Goal: Communication & Community: Answer question/provide support

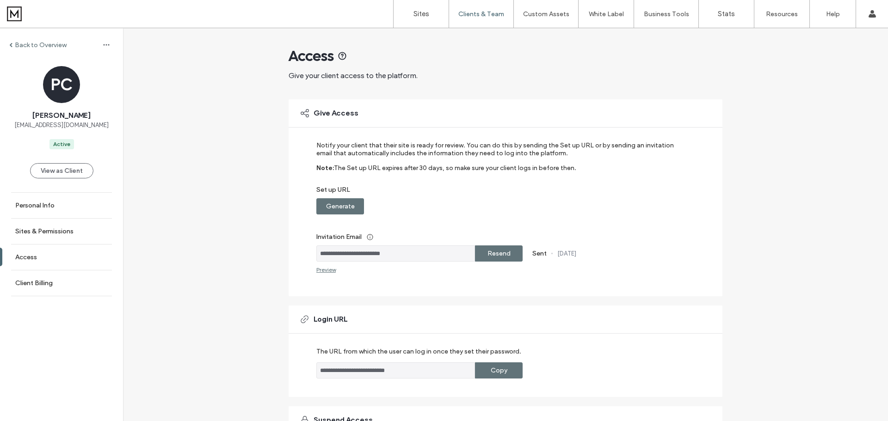
click at [43, 43] on label "Back to Overview" at bounding box center [41, 45] width 52 height 8
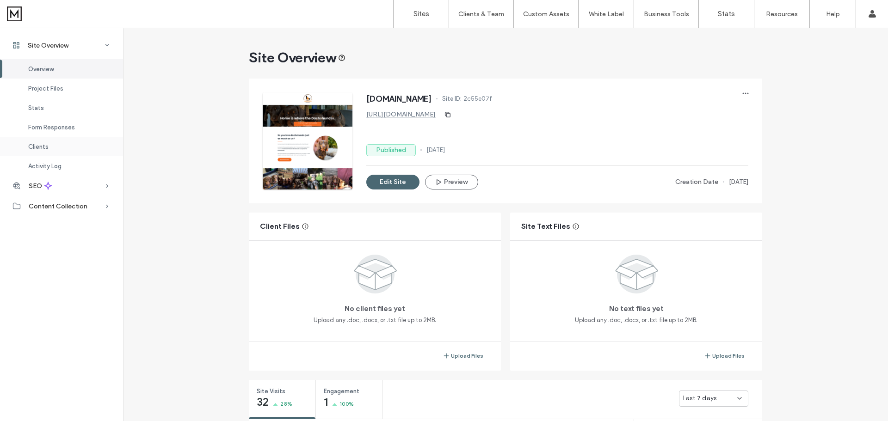
click at [74, 147] on div "Clients" at bounding box center [61, 146] width 123 height 19
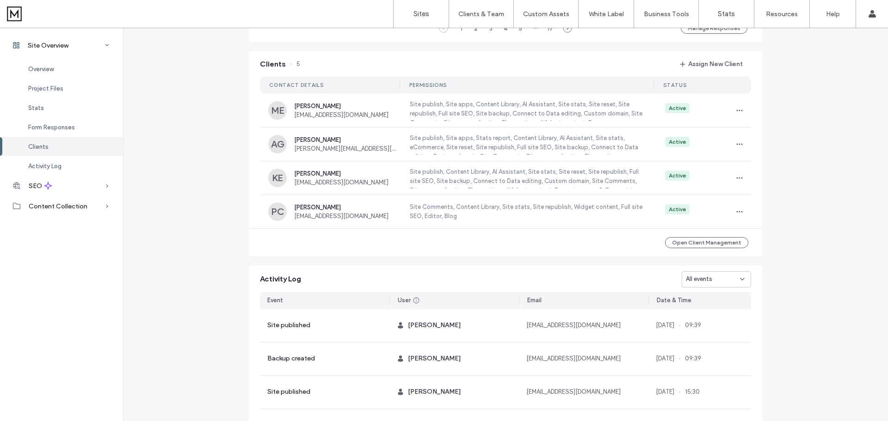
scroll to position [847, 0]
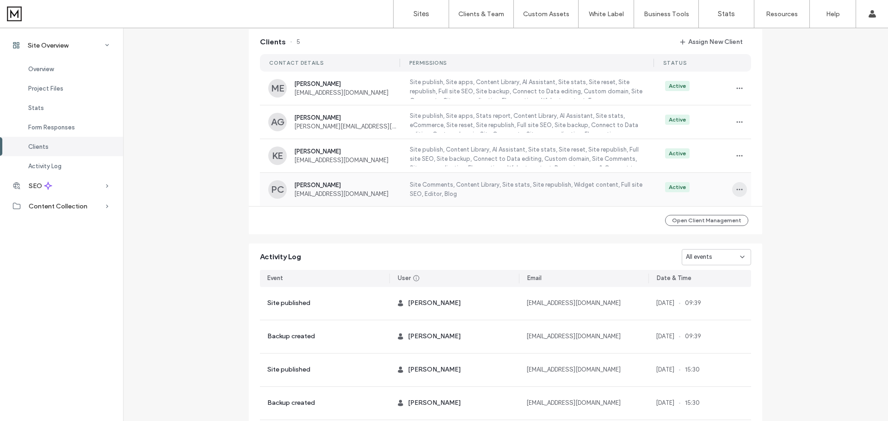
click at [736, 193] on icon "button" at bounding box center [739, 189] width 7 height 7
click at [761, 233] on span "Manage Access" at bounding box center [769, 234] width 43 height 9
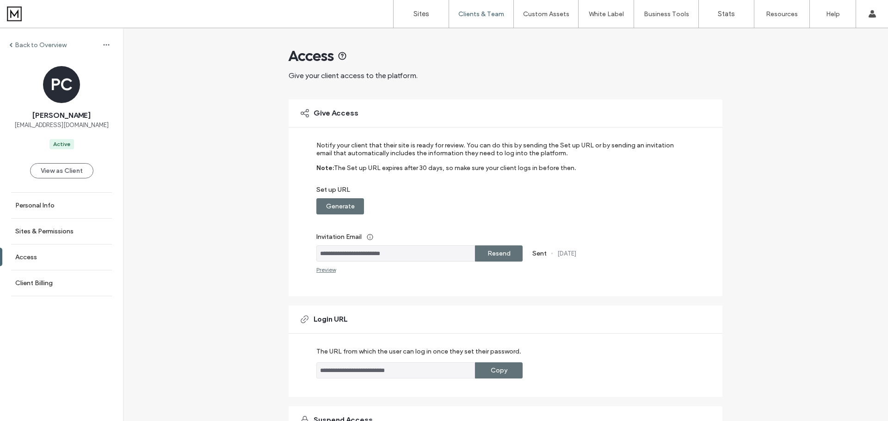
click at [489, 250] on label "Resend" at bounding box center [498, 253] width 23 height 17
click at [13, 44] on div "Back to Overview" at bounding box center [37, 45] width 57 height 8
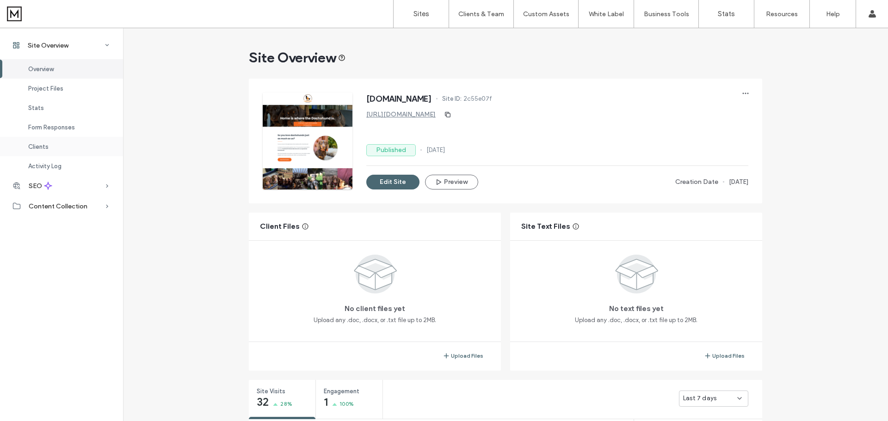
click at [70, 146] on div "Clients" at bounding box center [61, 146] width 123 height 19
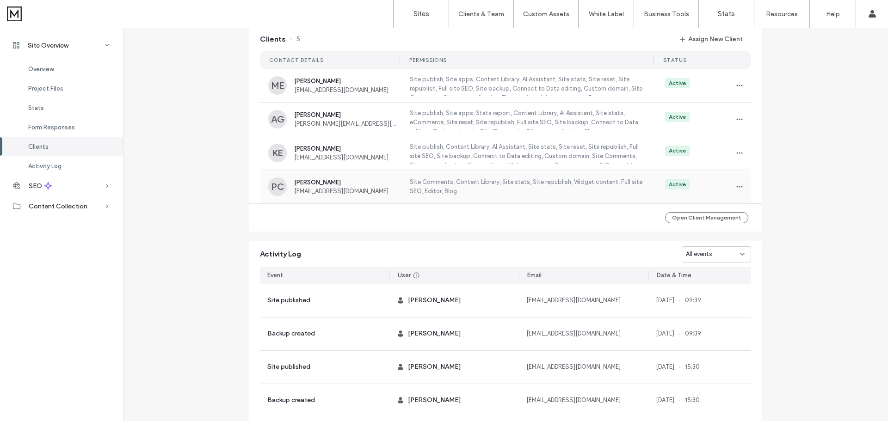
scroll to position [34, 0]
click at [736, 190] on icon "button" at bounding box center [739, 186] width 7 height 7
click at [752, 230] on span "Manage Access" at bounding box center [769, 232] width 43 height 9
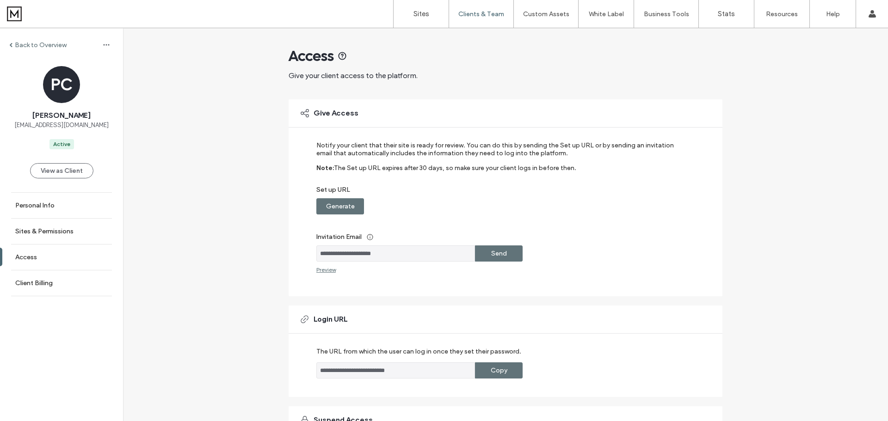
click at [494, 250] on label "Send" at bounding box center [499, 253] width 16 height 17
